Goal: Transaction & Acquisition: Purchase product/service

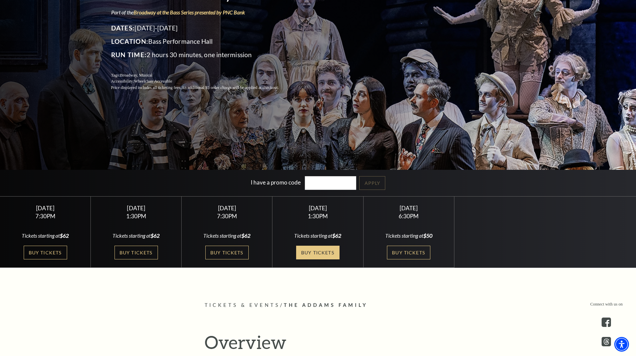
scroll to position [134, 0]
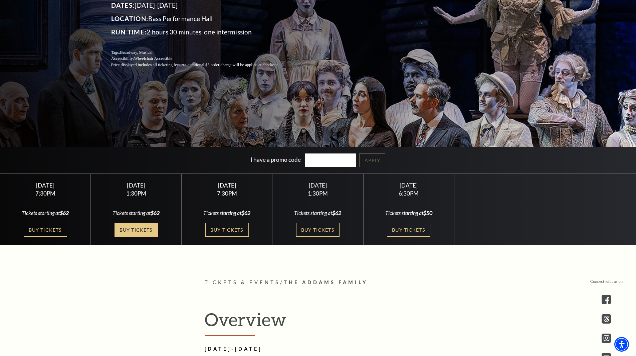
click at [141, 232] on link "Buy Tickets" at bounding box center [136, 230] width 43 height 14
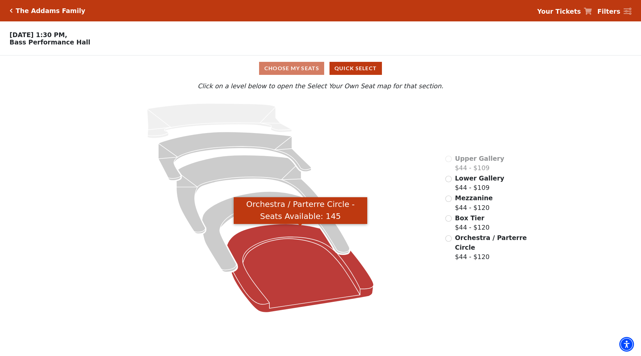
click at [307, 272] on icon "Orchestra / Parterre Circle - Seats Available: 145" at bounding box center [300, 268] width 147 height 89
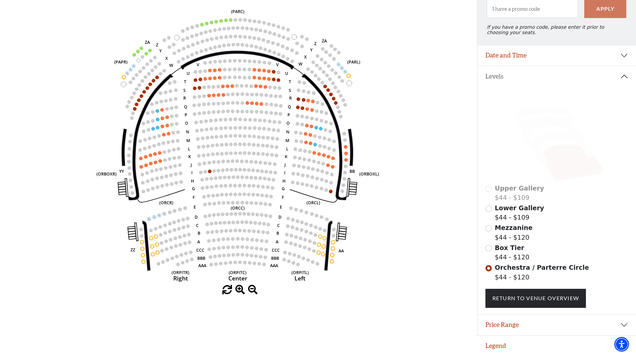
scroll to position [80, 0]
click at [490, 248] on input "Box Tier$44 - $120\a" at bounding box center [489, 248] width 6 height 6
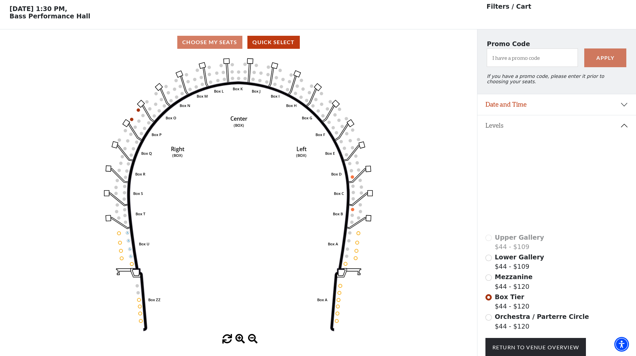
scroll to position [31, 0]
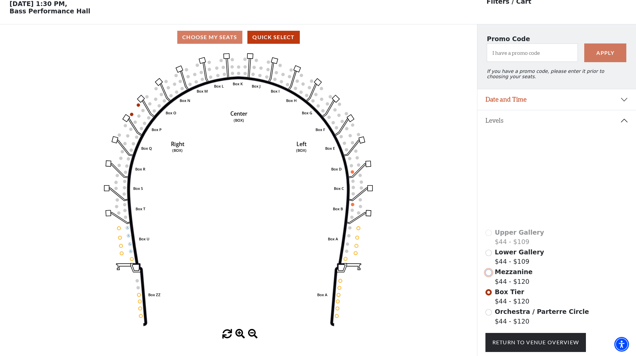
click at [489, 276] on input "Mezzanine$44 - $120\a" at bounding box center [489, 272] width 6 height 6
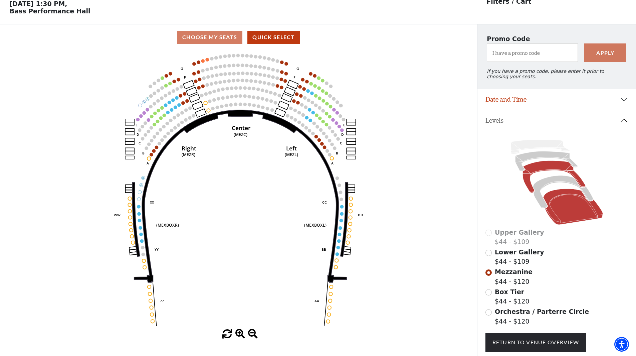
click at [570, 217] on icon at bounding box center [573, 207] width 60 height 36
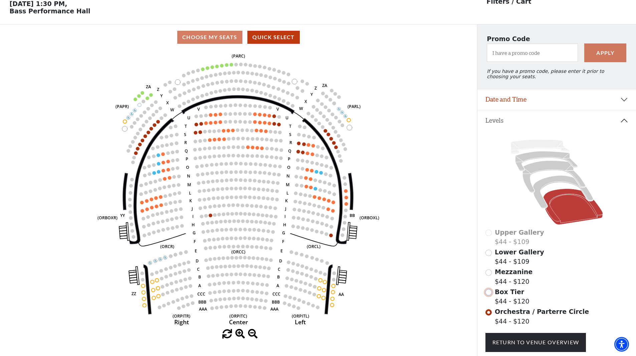
click at [488, 295] on input "Box Tier$44 - $120\a" at bounding box center [489, 292] width 6 height 6
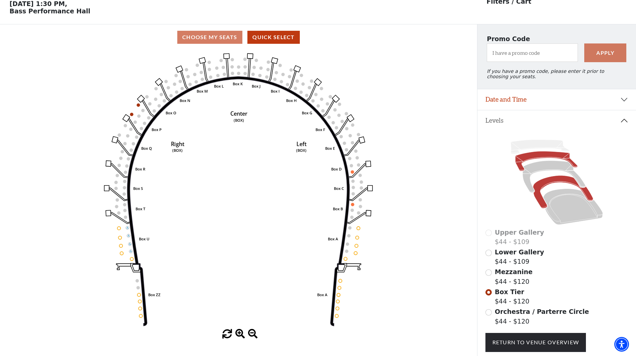
click at [521, 163] on icon at bounding box center [546, 161] width 62 height 20
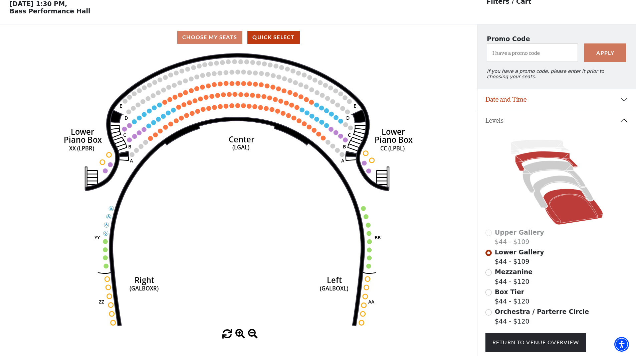
click at [571, 195] on icon at bounding box center [573, 207] width 60 height 36
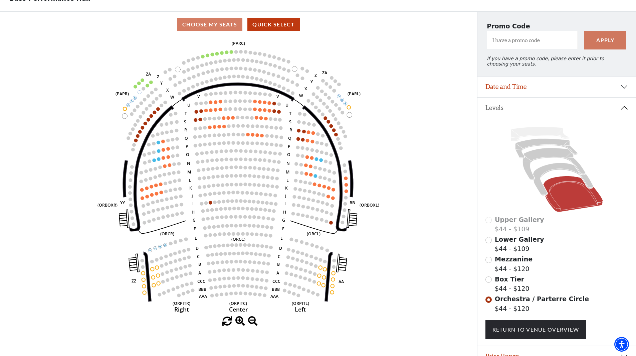
scroll to position [0, 0]
